Goal: Task Accomplishment & Management: Manage account settings

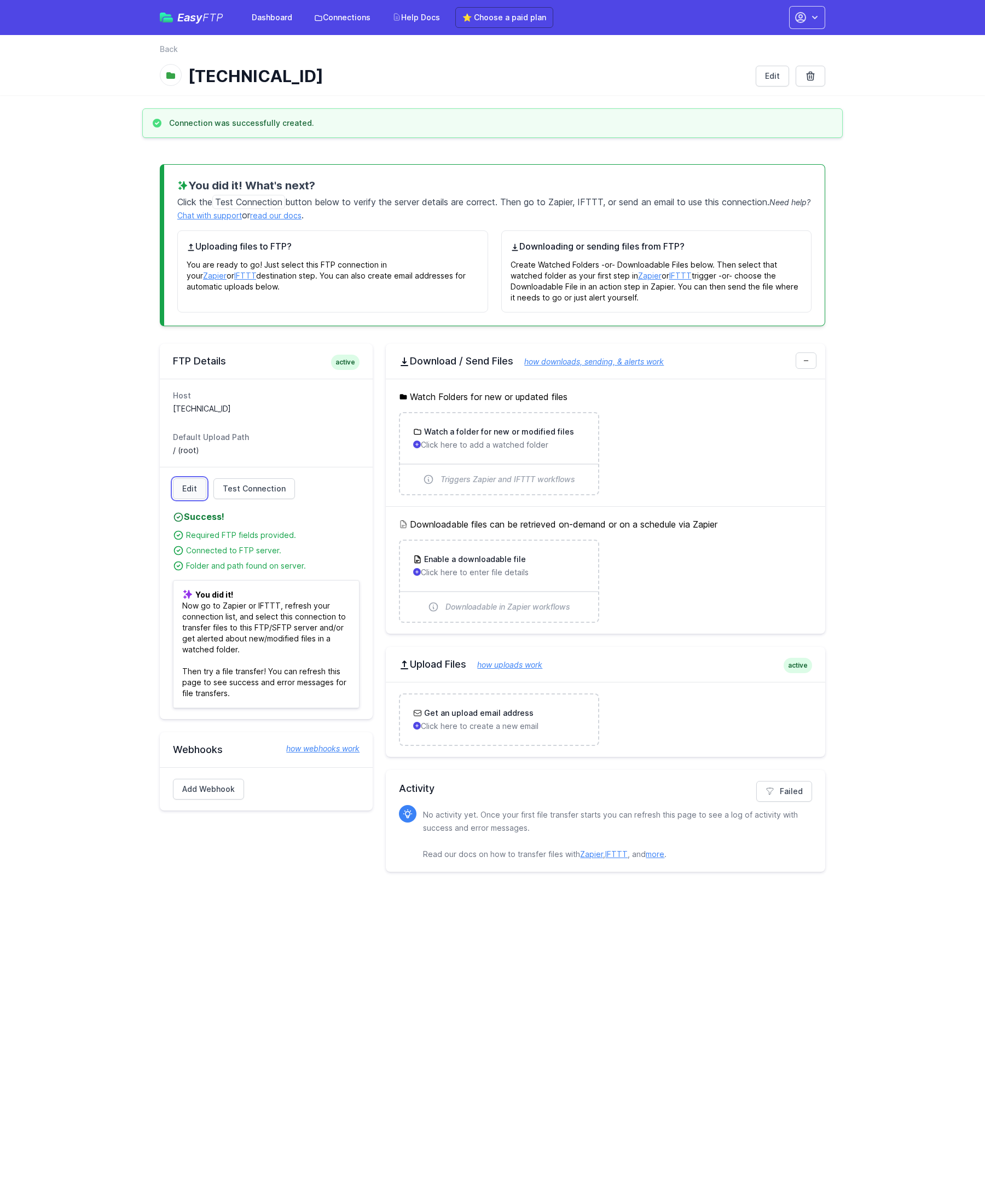
click at [195, 491] on link "Edit" at bounding box center [189, 488] width 33 height 21
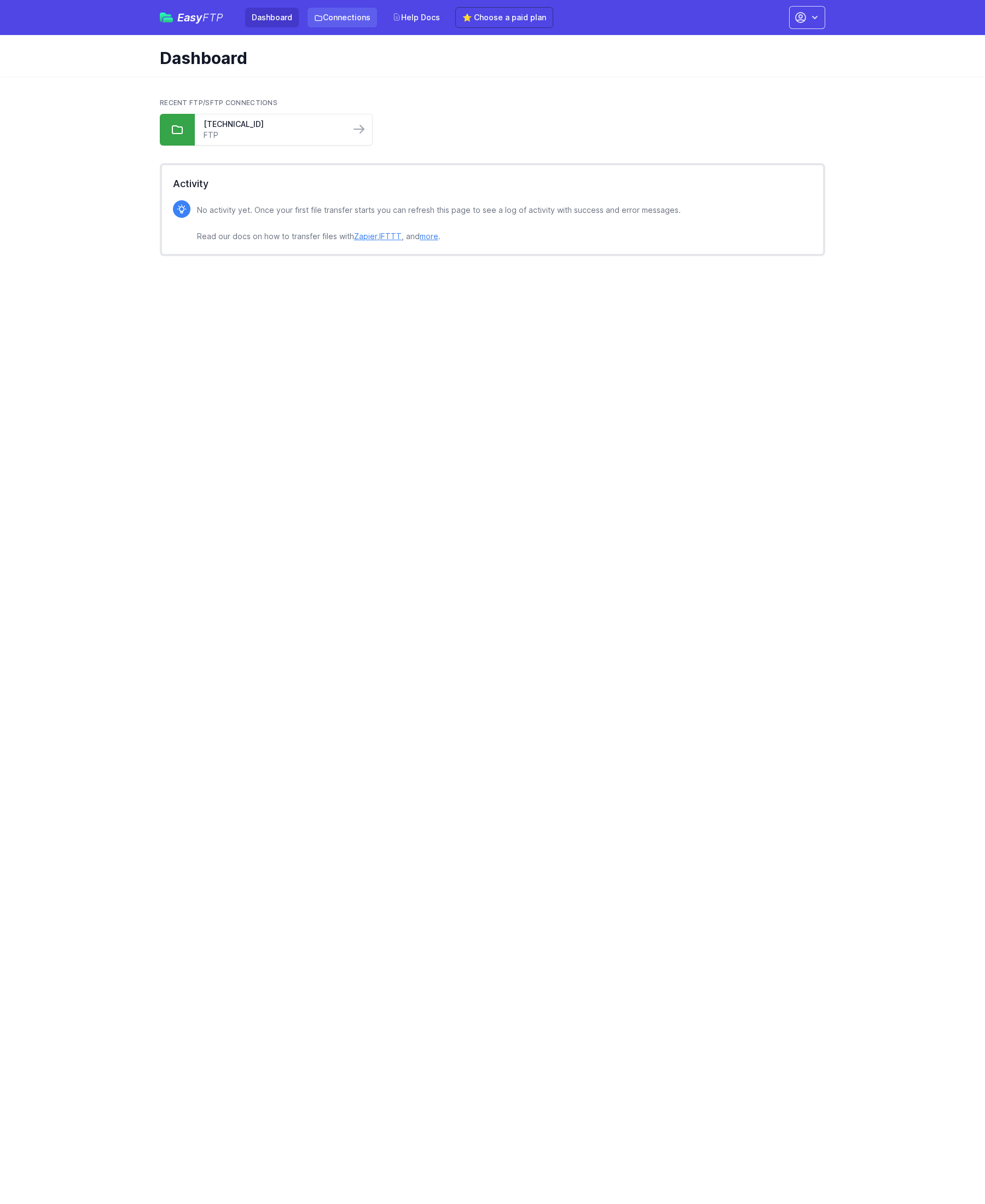
click at [348, 23] on link "Connections" at bounding box center [343, 17] width 70 height 20
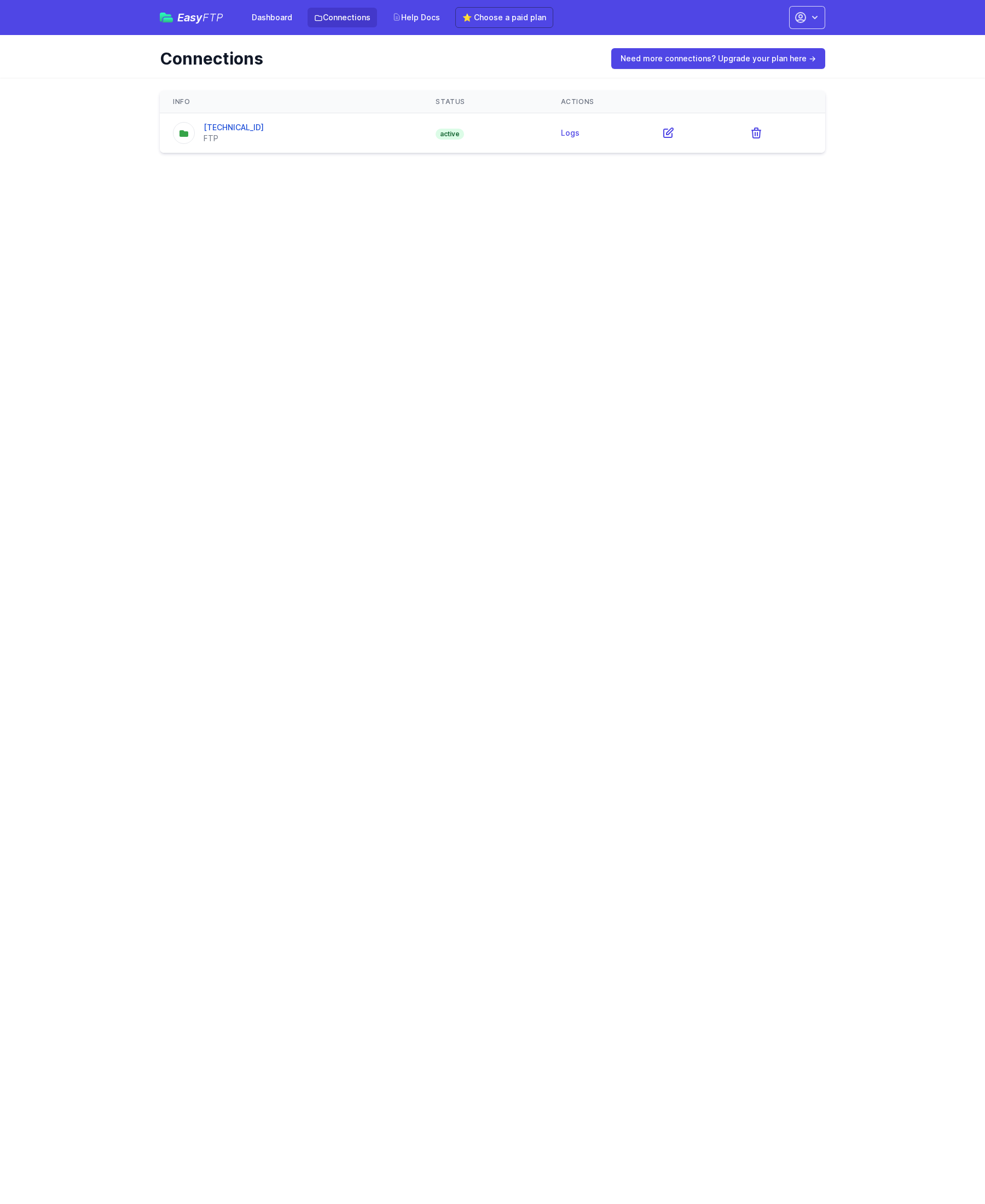
click at [368, 142] on div "64.20.39.162 FTP" at bounding box center [291, 133] width 236 height 22
click at [235, 128] on link "[TECHNICAL_ID]" at bounding box center [233, 127] width 60 height 10
